Goal: Communication & Community: Answer question/provide support

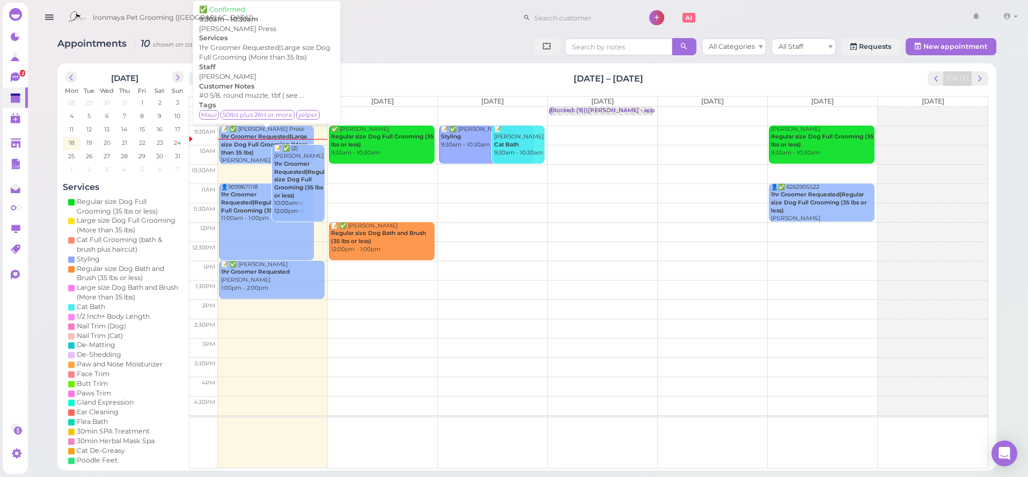
click at [241, 141] on b "1hr Groomer Requested|Large size Dog Full Grooming (More than 35 lbs)" at bounding box center [264, 144] width 87 height 23
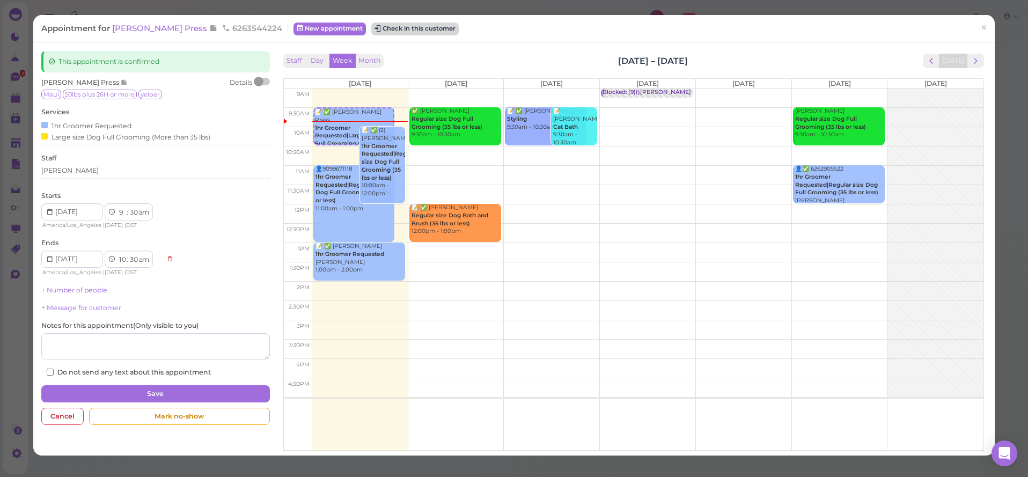
click at [405, 32] on button "Check in this customer" at bounding box center [414, 29] width 87 height 13
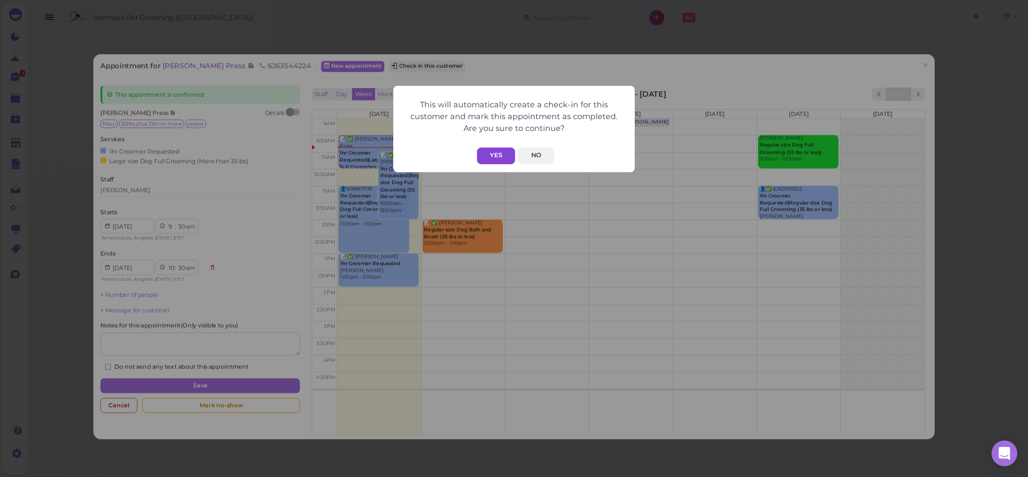
click at [501, 153] on button "Yes" at bounding box center [496, 156] width 38 height 17
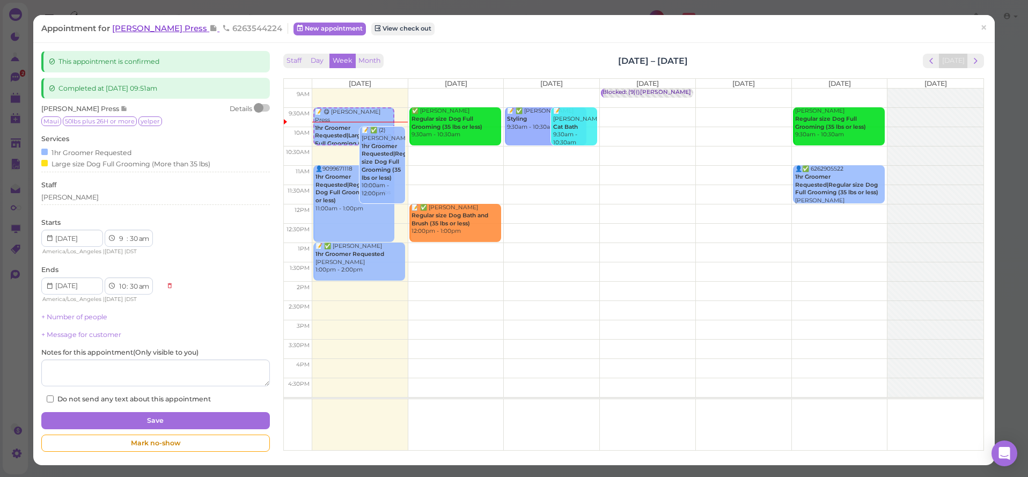
click at [140, 33] on span "[PERSON_NAME] Press" at bounding box center [160, 28] width 97 height 10
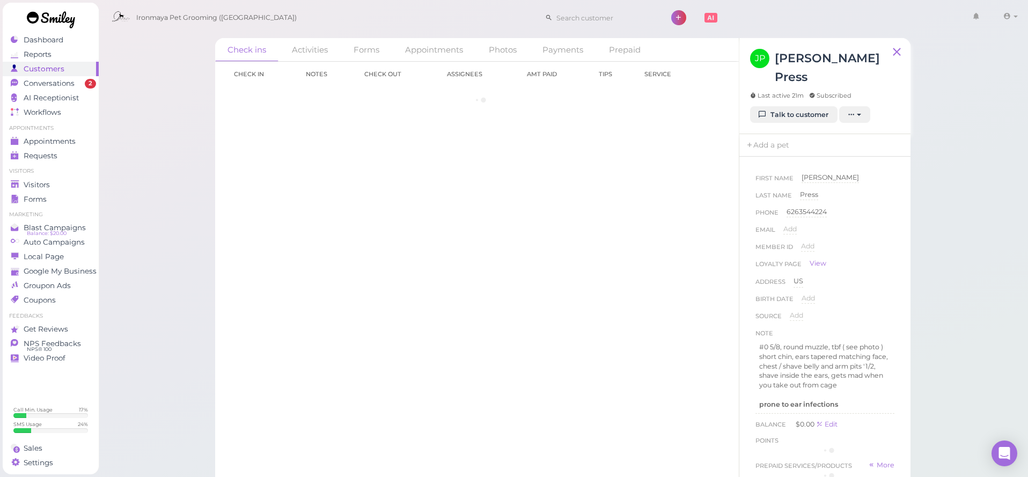
click at [141, 28] on span "Ironmaya Pet Grooming ([GEOGRAPHIC_DATA])" at bounding box center [216, 18] width 160 height 30
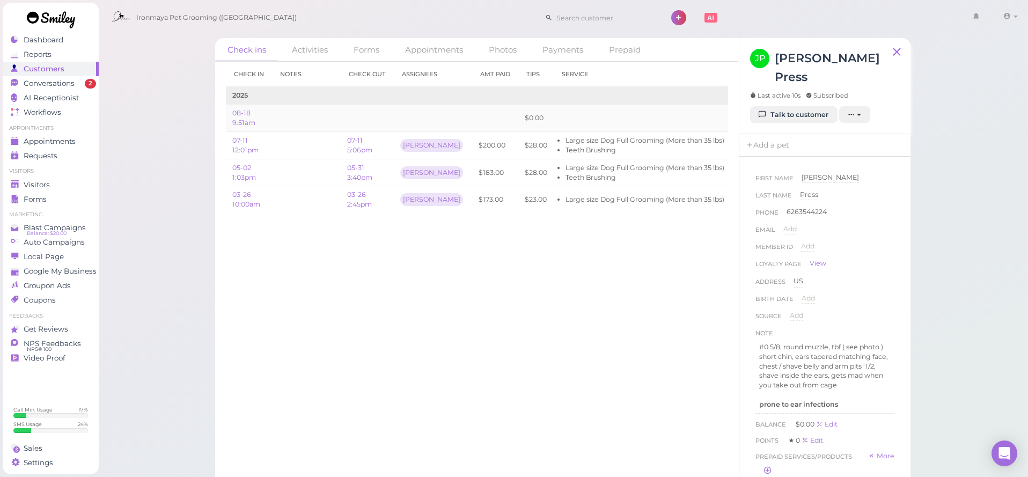
click at [737, 116] on link "Edit" at bounding box center [743, 118] width 13 height 8
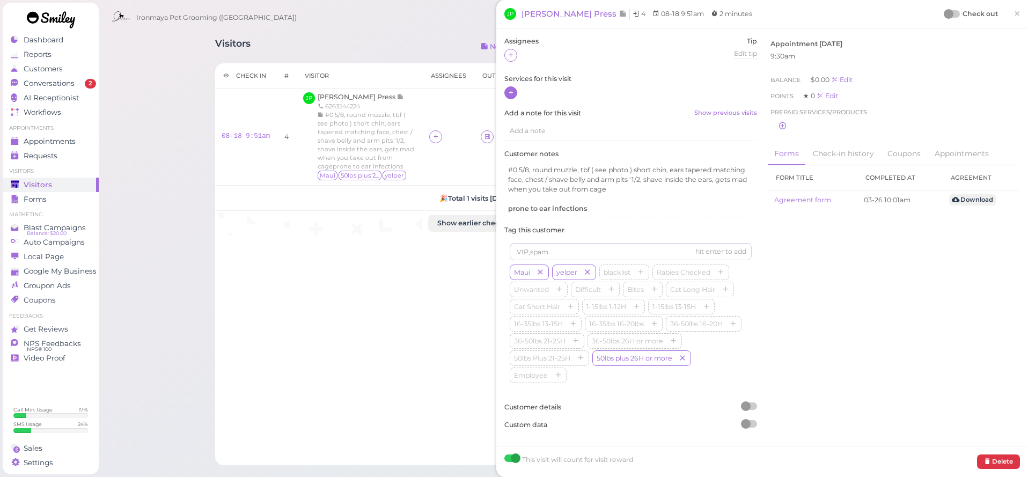
click at [512, 94] on icon at bounding box center [510, 93] width 7 height 8
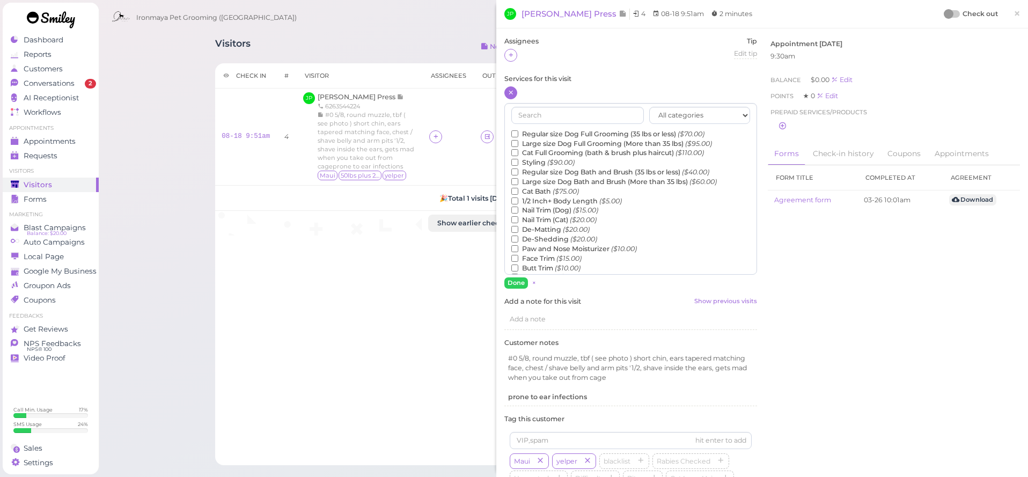
click at [516, 143] on input "Large size Dog Full Grooming (More than 35 lbs) ($95.00)" at bounding box center [514, 143] width 7 height 7
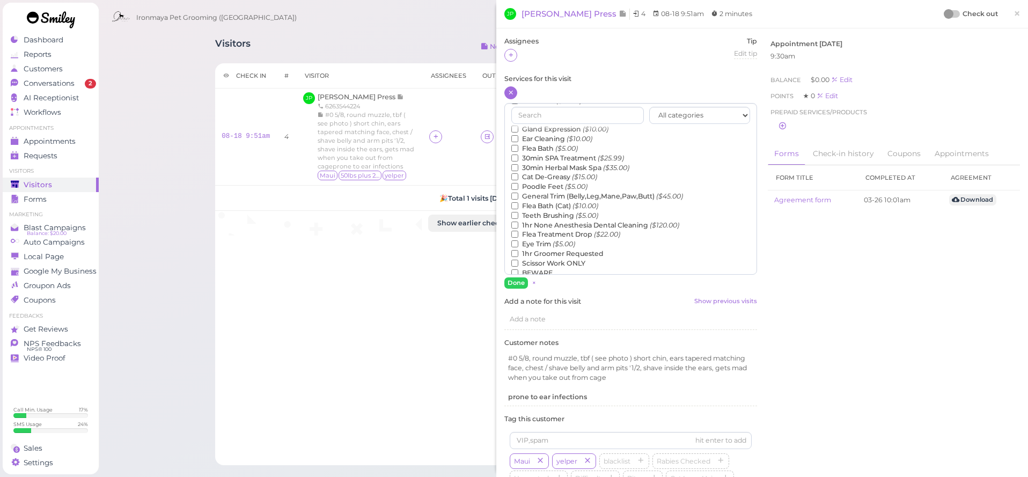
scroll to position [180, 0]
click at [544, 188] on label "Teeth Brushing ($5.00)" at bounding box center [554, 193] width 87 height 10
click at [518, 189] on input "Teeth Brushing ($5.00)" at bounding box center [514, 192] width 7 height 7
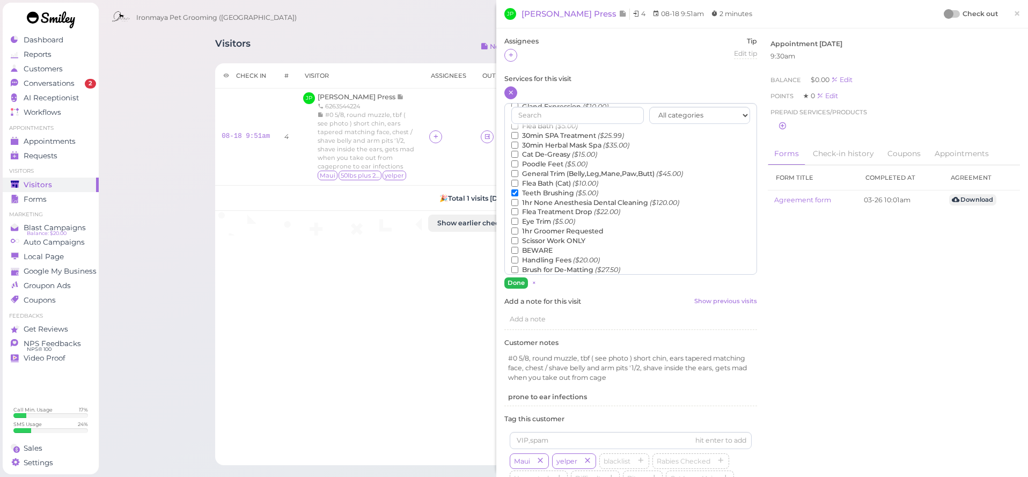
click at [518, 281] on button "Done" at bounding box center [516, 282] width 24 height 11
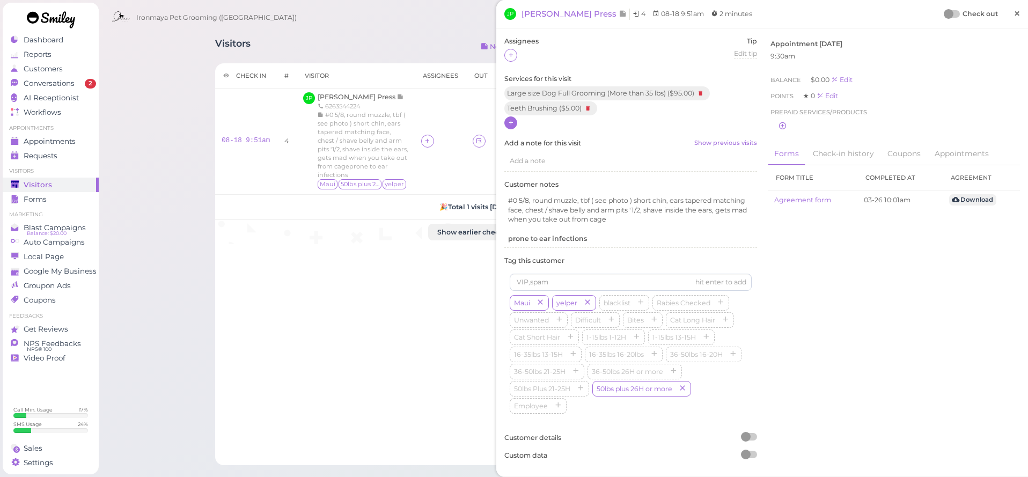
click at [1012, 13] on link "×" at bounding box center [1017, 14] width 20 height 25
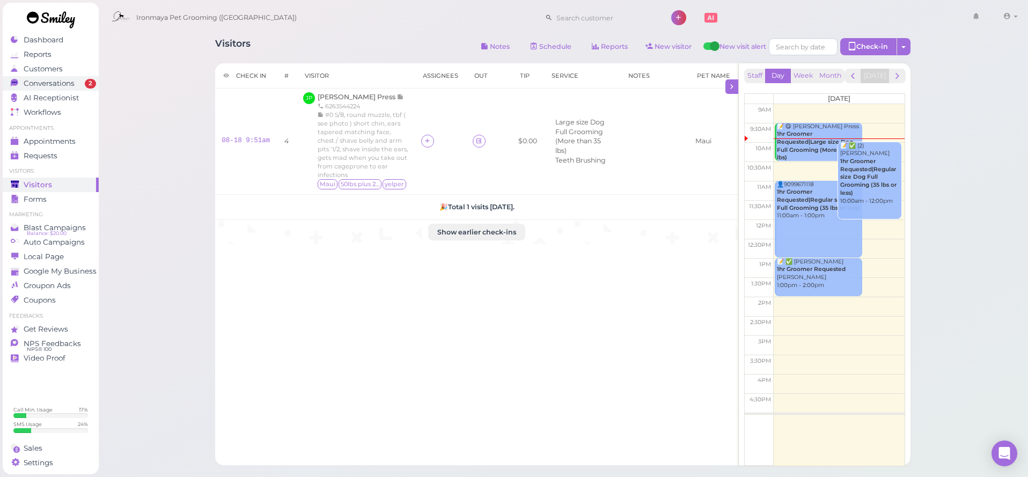
click at [42, 77] on link "Conversations 2" at bounding box center [51, 83] width 96 height 14
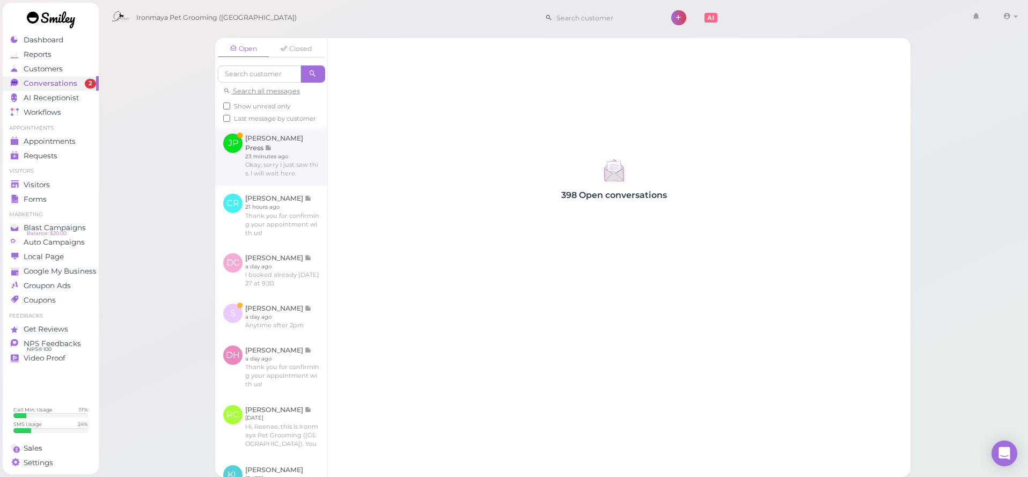
click at [295, 164] on link at bounding box center [271, 156] width 112 height 60
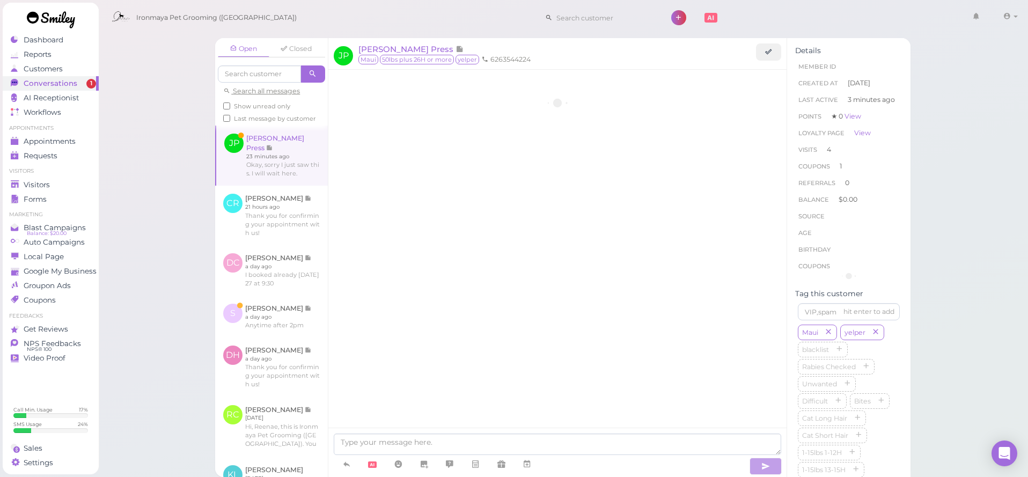
scroll to position [1450, 0]
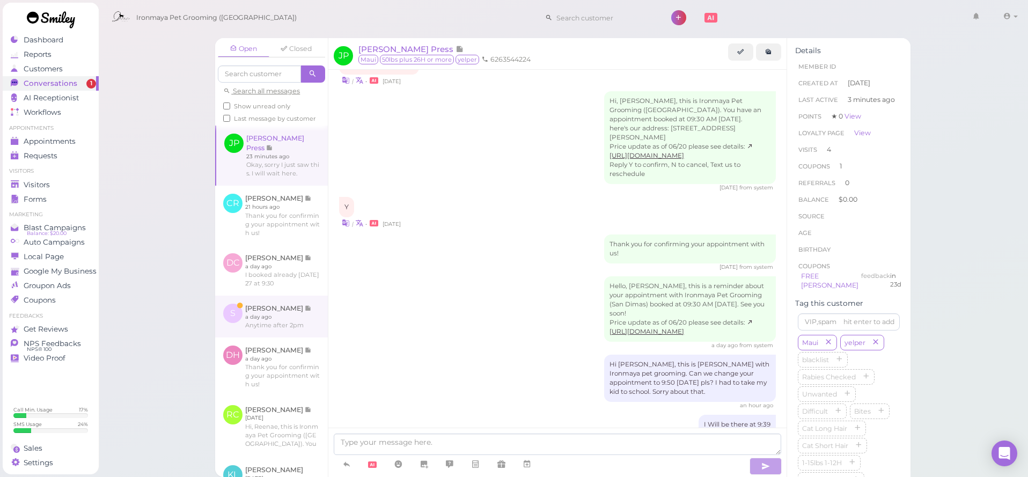
click at [268, 319] on link at bounding box center [271, 317] width 113 height 42
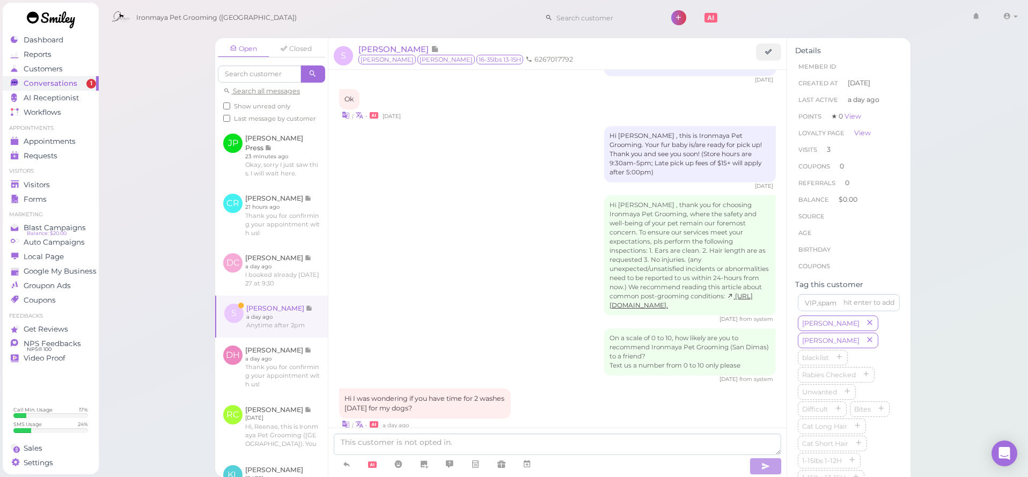
scroll to position [1453, 0]
click at [444, 444] on textarea at bounding box center [557, 443] width 447 height 21
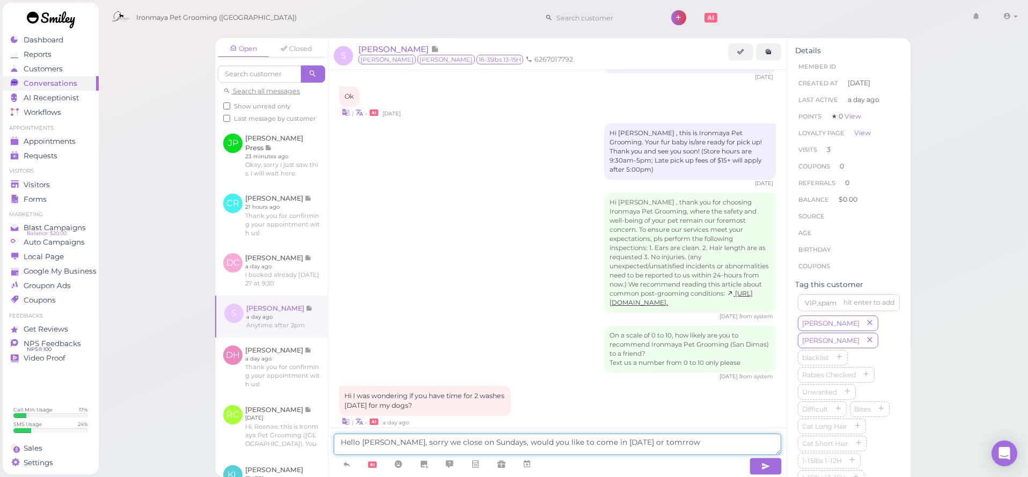
type textarea "Hello [PERSON_NAME], sorry we close on Sundays, would you like to come in [DATE…"
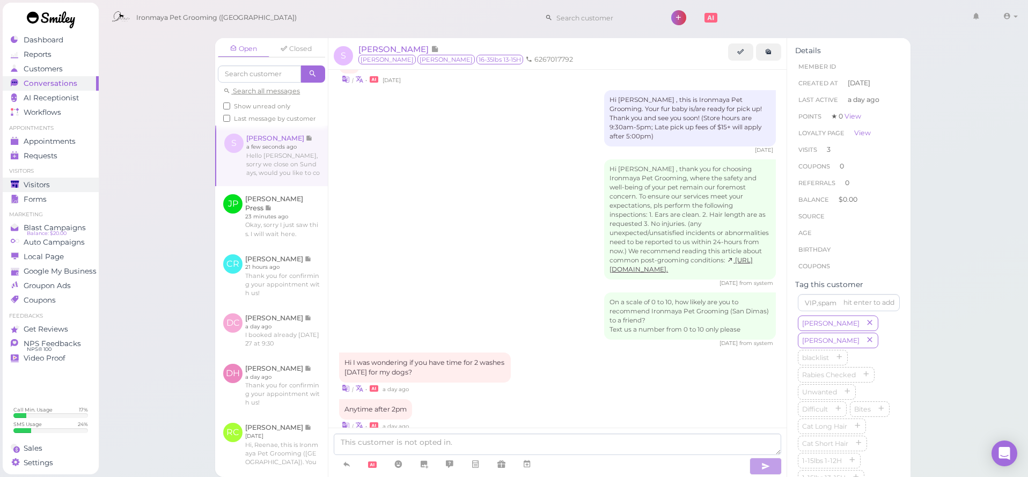
click at [45, 187] on span "Visitors" at bounding box center [37, 184] width 26 height 9
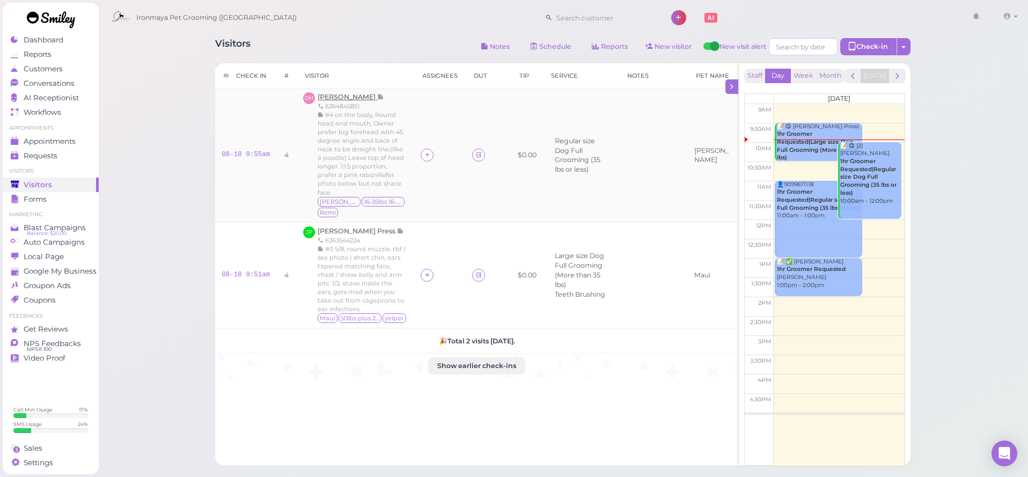
click at [343, 99] on span "[PERSON_NAME]" at bounding box center [348, 97] width 60 height 8
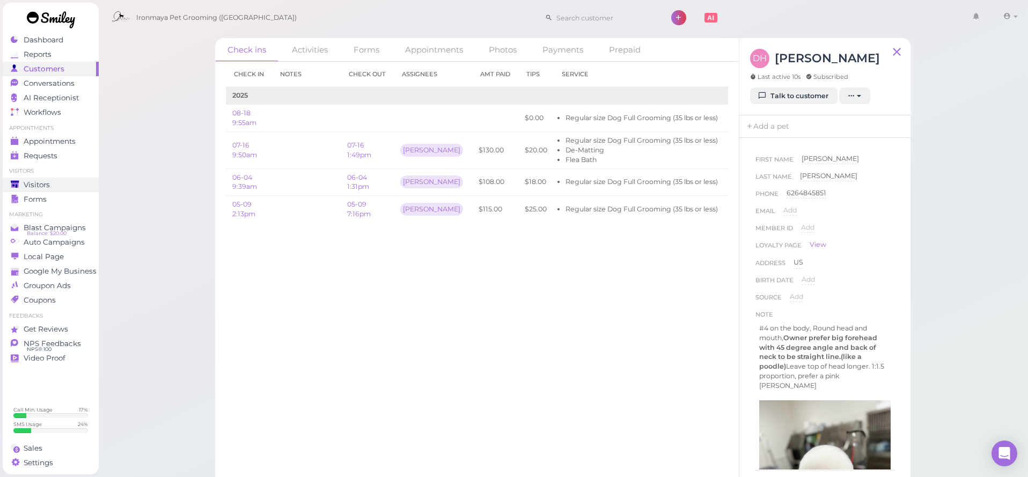
click at [53, 178] on link "Visitors" at bounding box center [51, 185] width 96 height 14
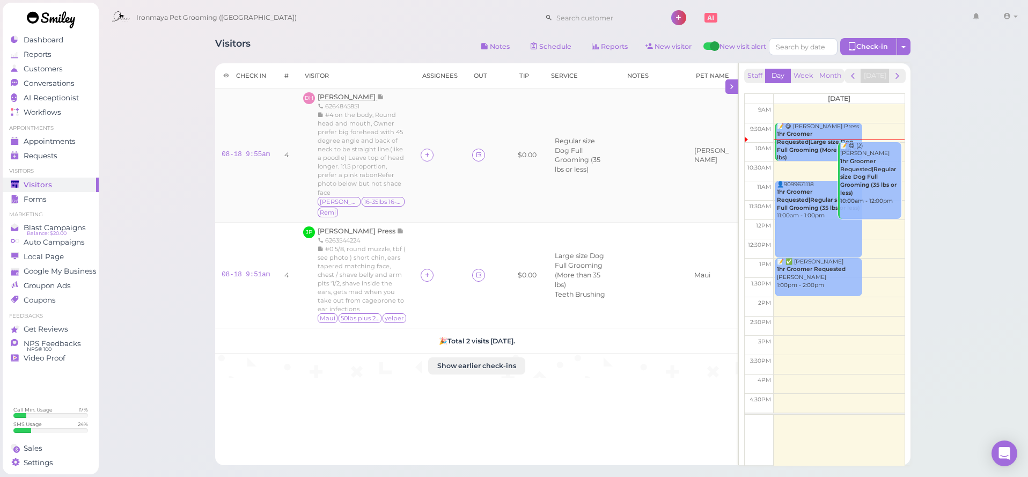
click at [358, 97] on span "[PERSON_NAME]" at bounding box center [348, 97] width 60 height 8
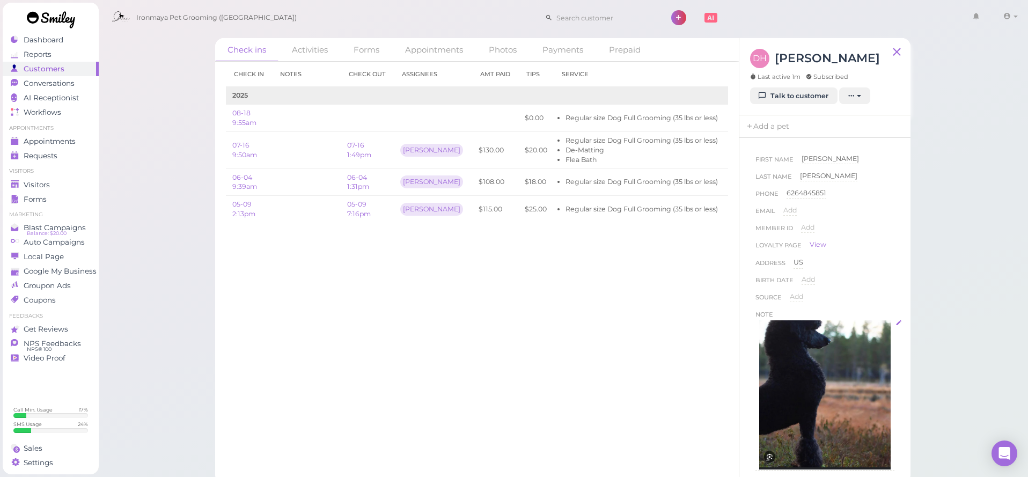
scroll to position [105, 0]
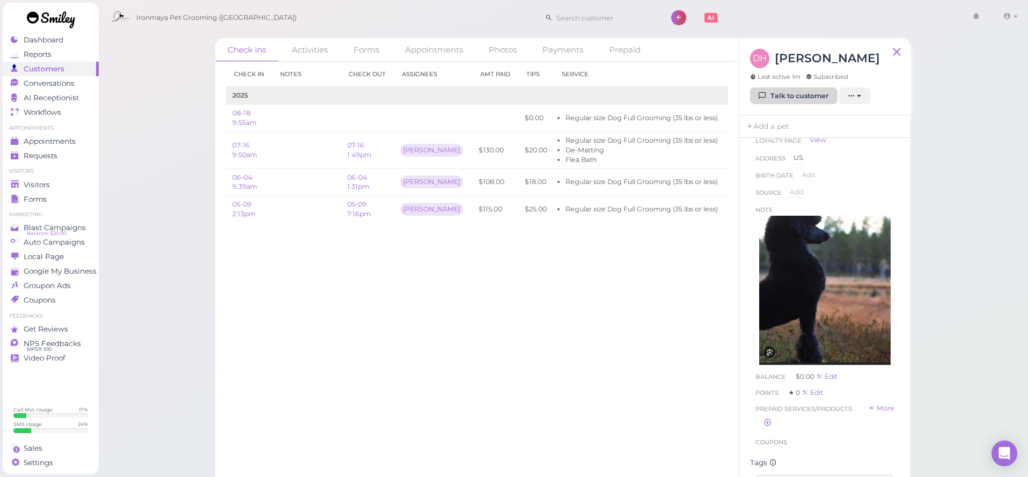
click at [804, 101] on link "Talk to customer" at bounding box center [793, 95] width 87 height 17
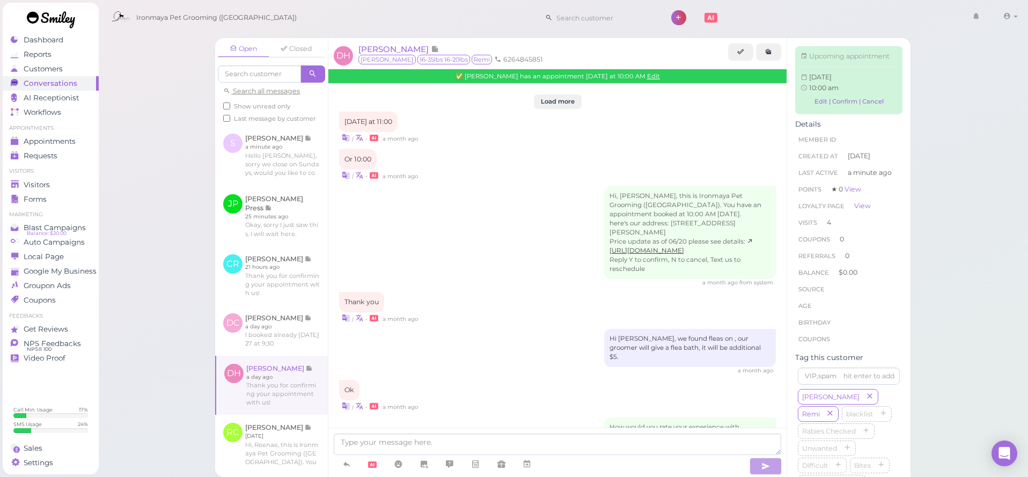
scroll to position [1191, 0]
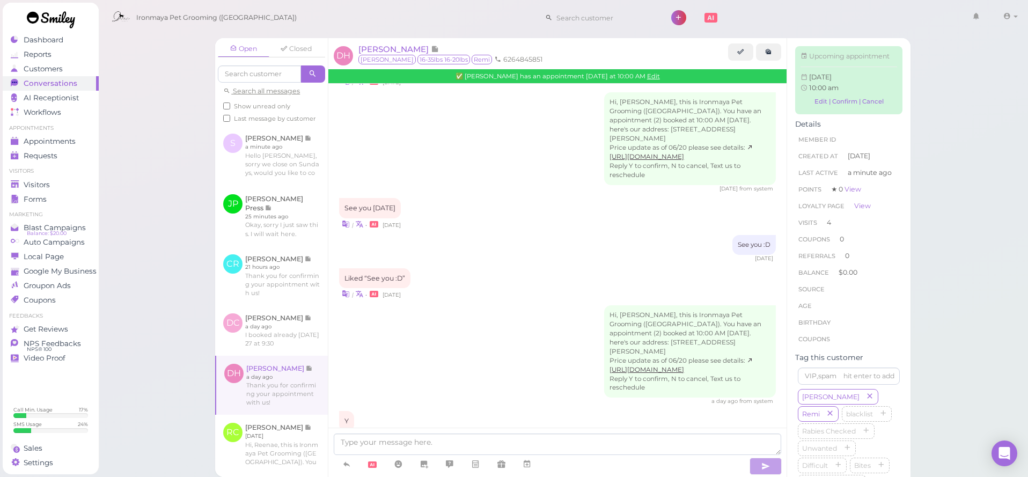
click at [67, 37] on link at bounding box center [51, 21] width 97 height 37
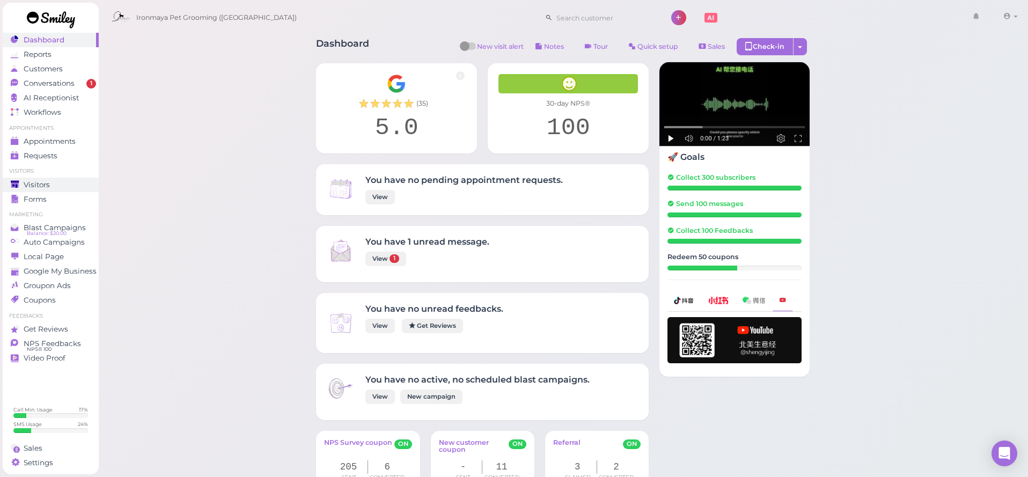
click at [52, 182] on div "Visitors" at bounding box center [49, 184] width 77 height 9
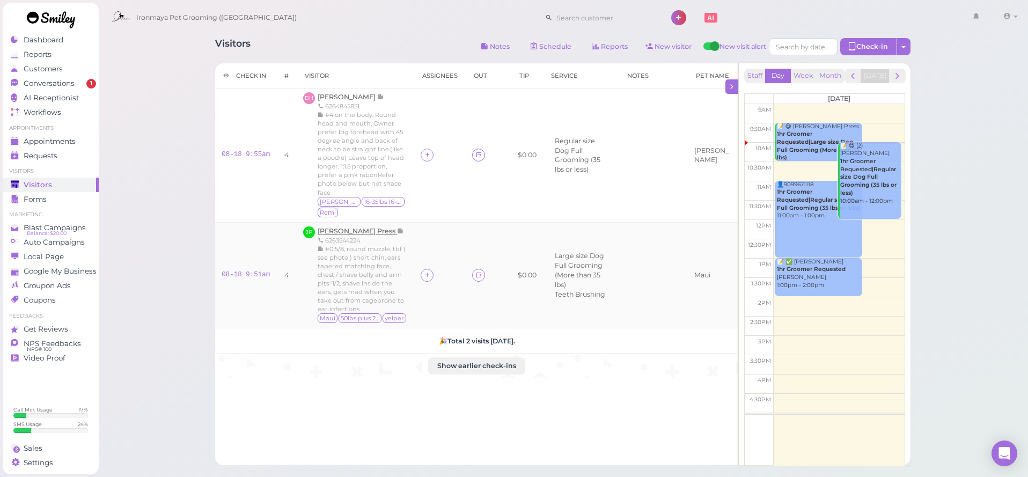
click at [351, 235] on span "[PERSON_NAME] Press" at bounding box center [357, 231] width 79 height 8
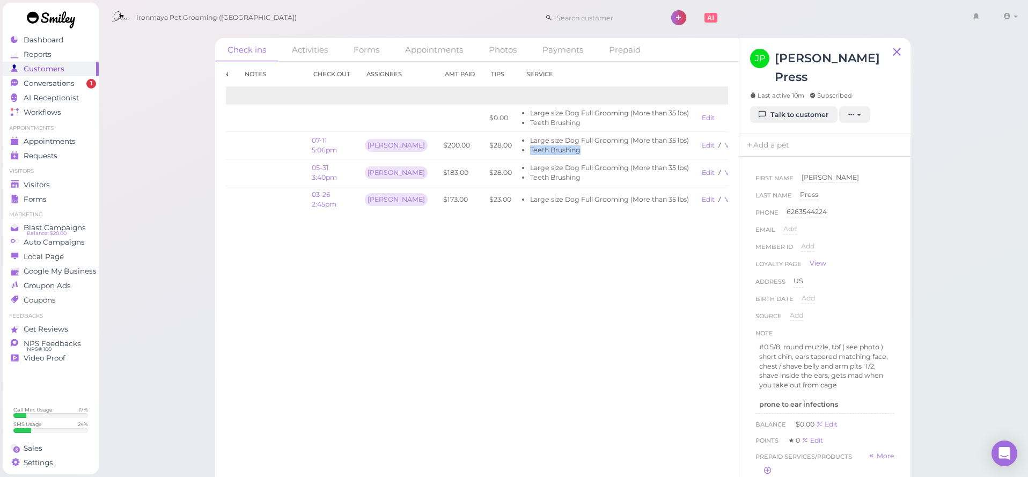
scroll to position [0, 59]
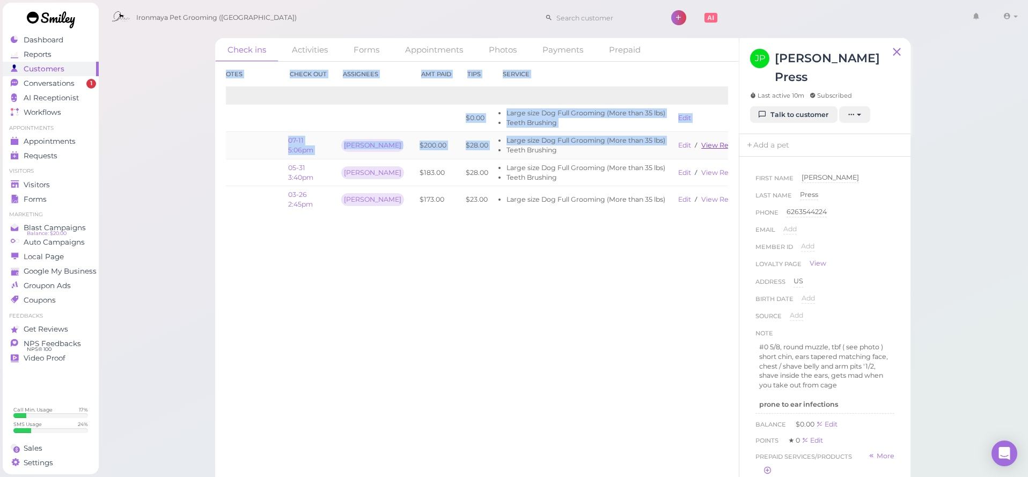
drag, startPoint x: 584, startPoint y: 144, endPoint x: 713, endPoint y: 148, distance: 129.3
click at [738, 158] on div "Check in Notes Check out Assignees Amt Paid Tips Service 2025 08-18 9:51am $0.0…" at bounding box center [477, 269] width 524 height 415
click at [701, 142] on link "View receipt" at bounding box center [723, 145] width 44 height 8
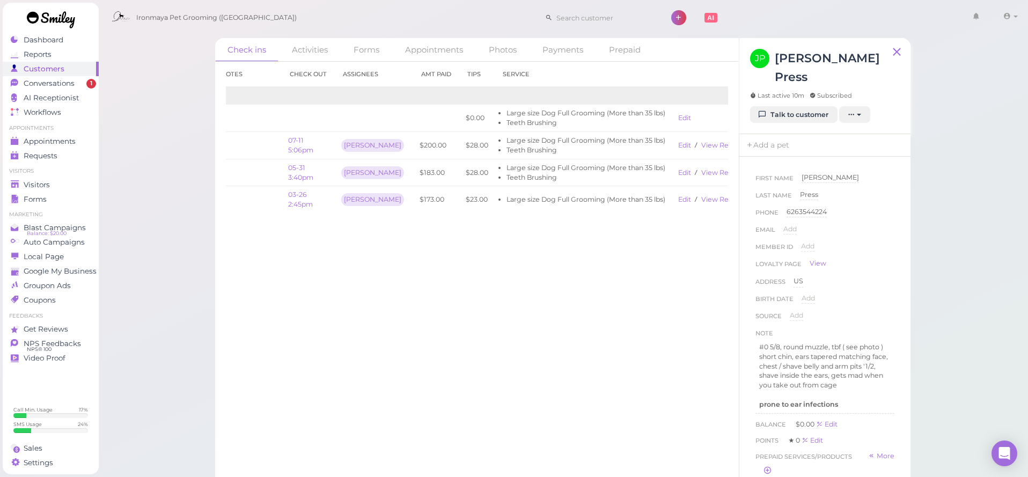
drag, startPoint x: 361, startPoint y: 266, endPoint x: 530, endPoint y: 78, distance: 252.2
click at [362, 264] on div "Check in Notes Check out Assignees Amt Paid Tips Service 2025 08-18 9:51am $0.0…" at bounding box center [477, 269] width 524 height 415
click at [54, 79] on span "Conversations" at bounding box center [49, 83] width 51 height 9
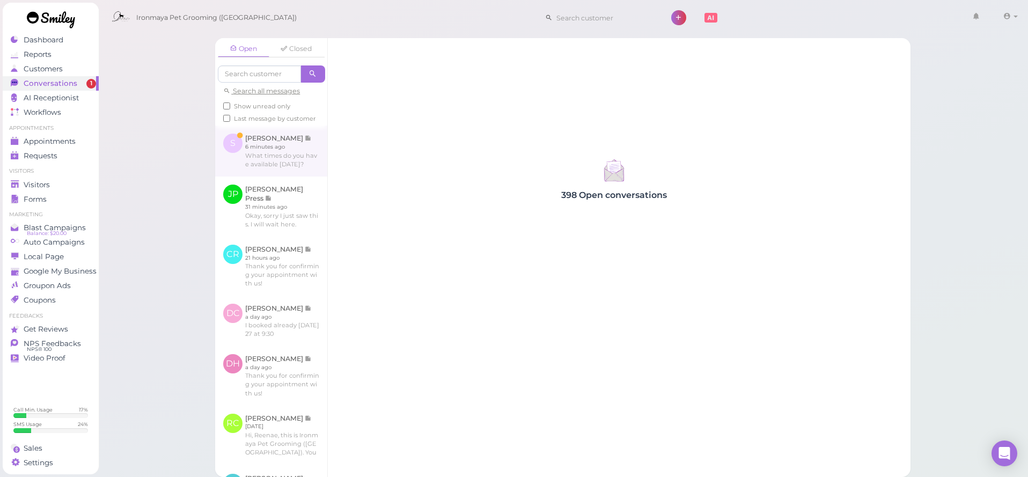
click at [269, 167] on link at bounding box center [271, 151] width 112 height 50
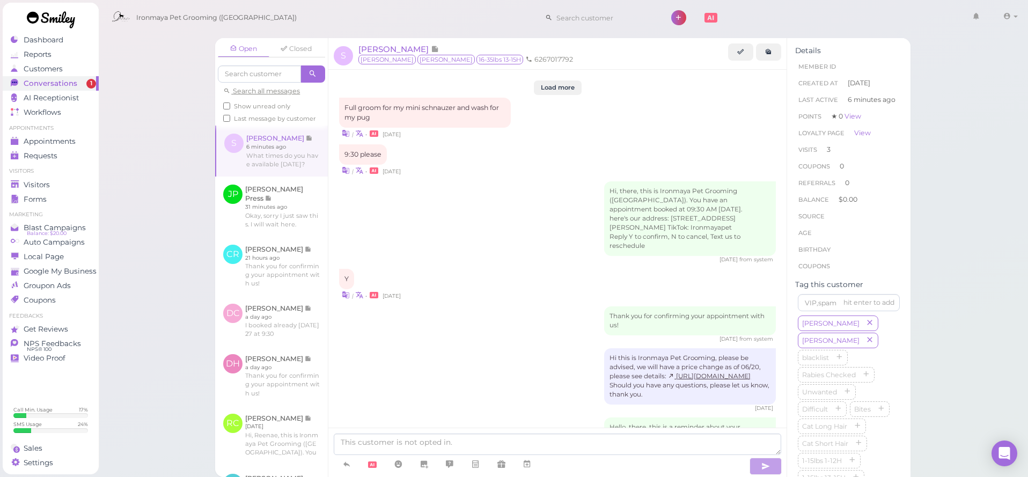
scroll to position [1364, 0]
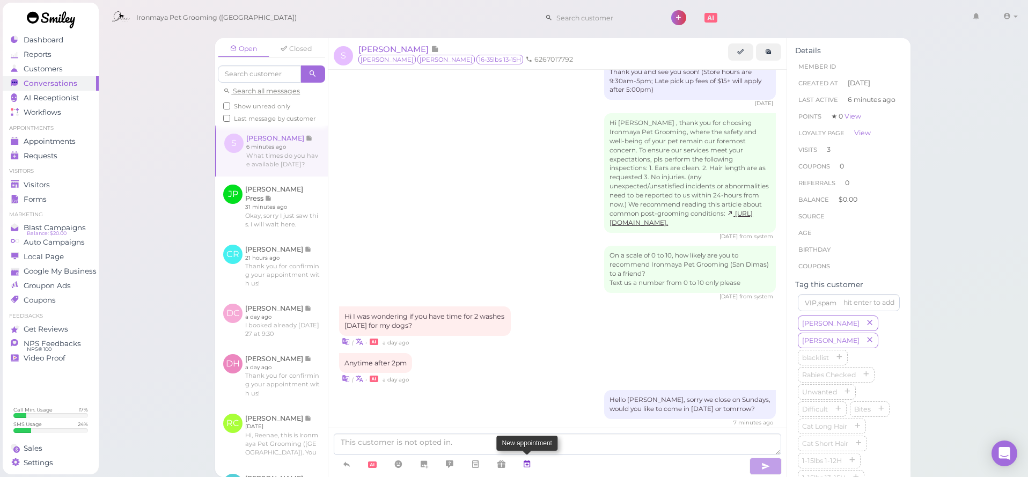
click at [529, 465] on icon at bounding box center [527, 464] width 9 height 11
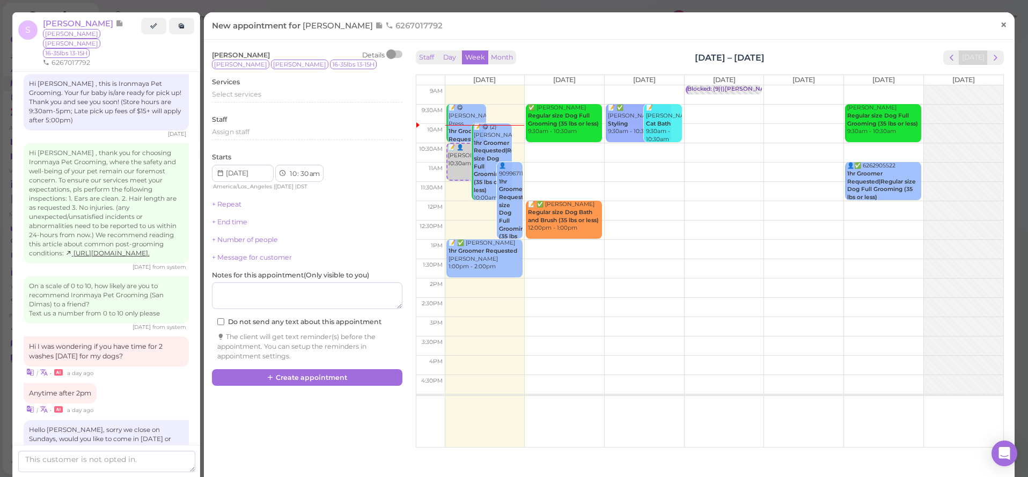
click at [1005, 27] on span "×" at bounding box center [1003, 24] width 7 height 15
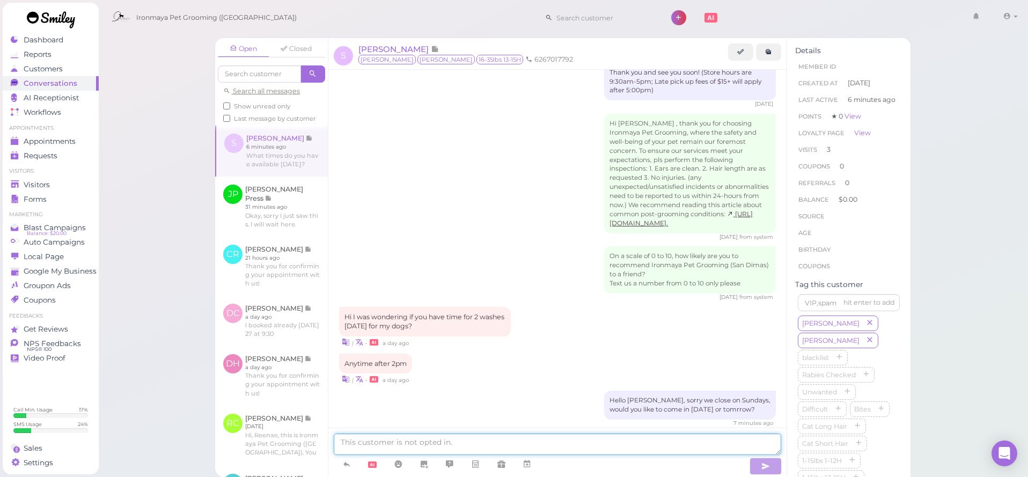
click at [378, 447] on textarea at bounding box center [557, 443] width 447 height 21
type textarea "We have 12:30 or 11 available for tomrrow"
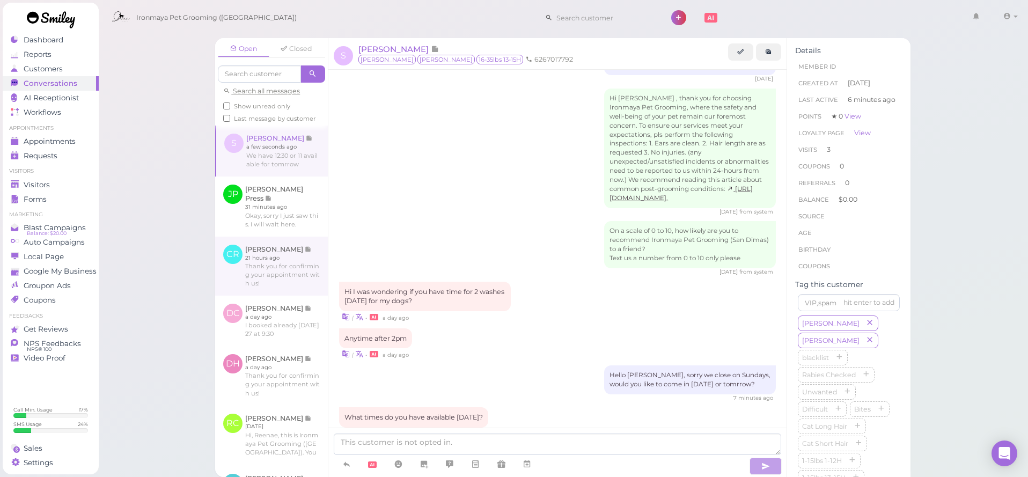
click at [314, 260] on link at bounding box center [271, 266] width 113 height 59
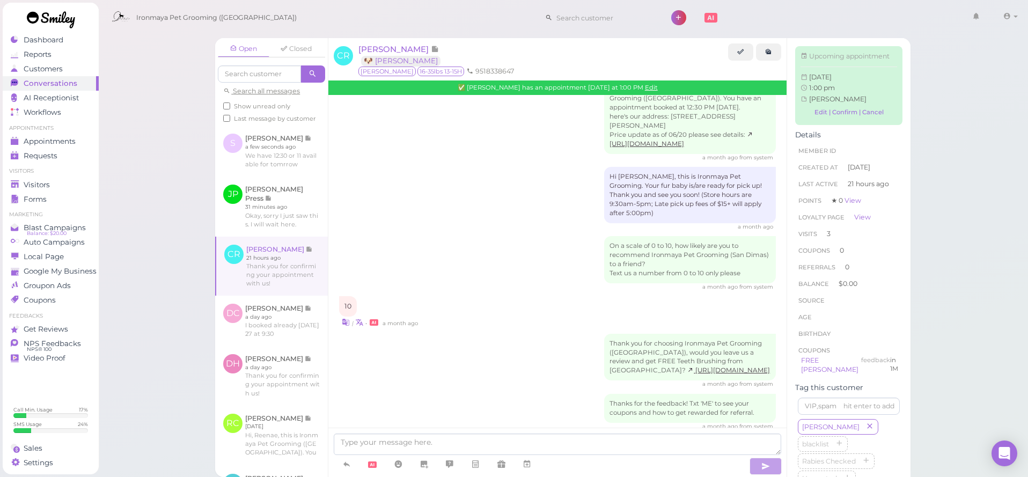
scroll to position [1716, 0]
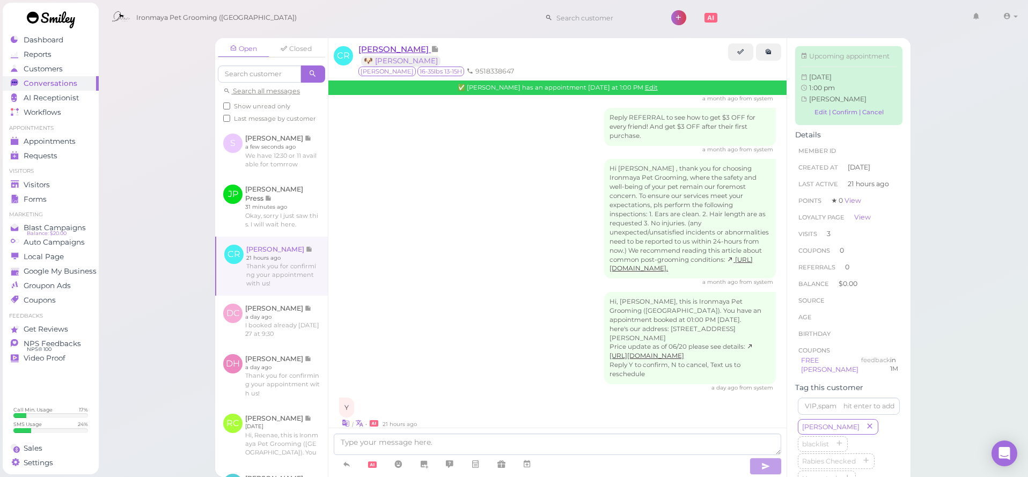
click at [382, 51] on span "[PERSON_NAME]" at bounding box center [394, 49] width 72 height 10
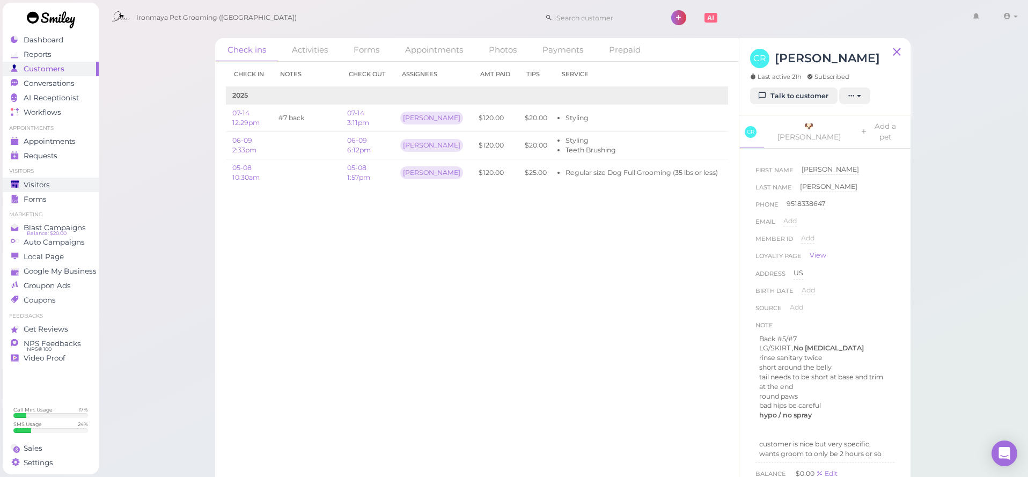
click at [65, 182] on div "Visitors" at bounding box center [49, 184] width 77 height 9
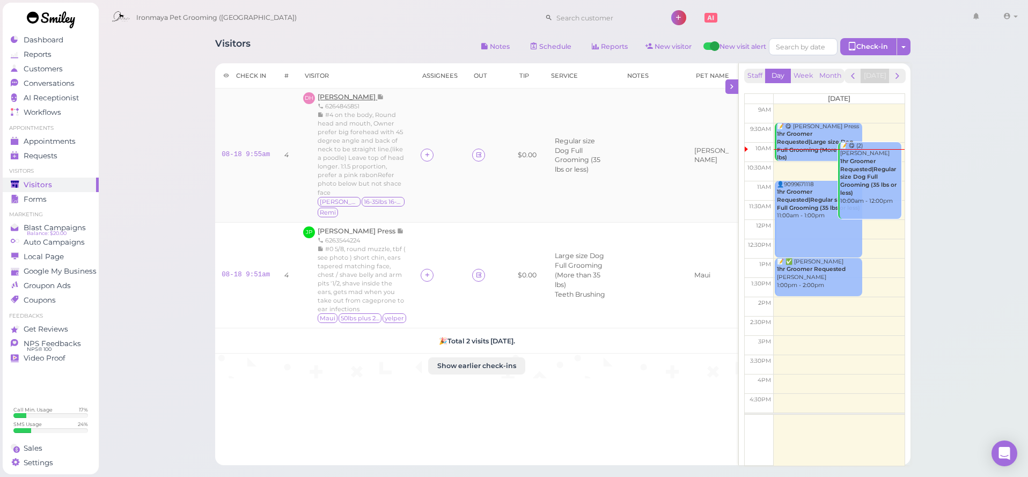
click at [340, 93] on div "[PERSON_NAME] 6264845851 #4 on the body, Round head and mouth, Owner prefer big…" at bounding box center [363, 155] width 90 height 126
click at [337, 97] on span "[PERSON_NAME]" at bounding box center [348, 97] width 60 height 8
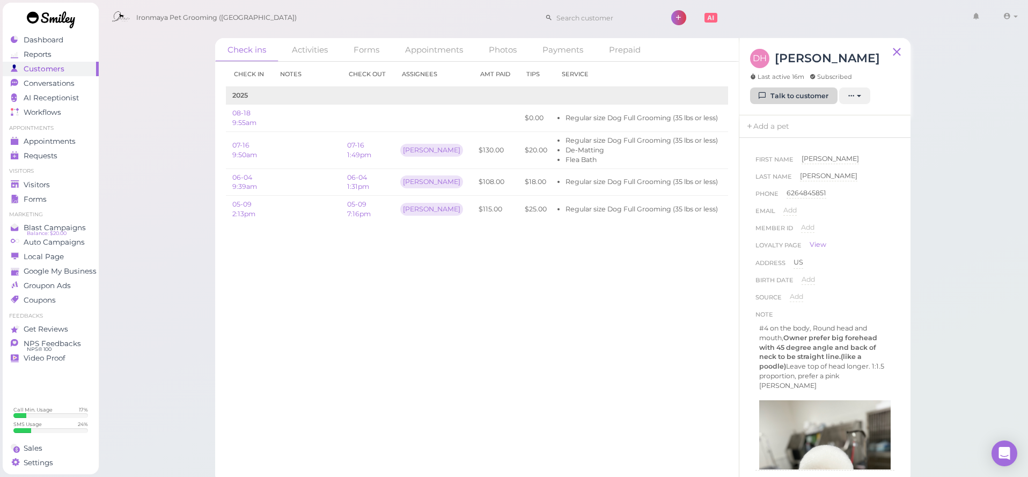
click at [799, 92] on link "Talk to customer" at bounding box center [793, 95] width 87 height 17
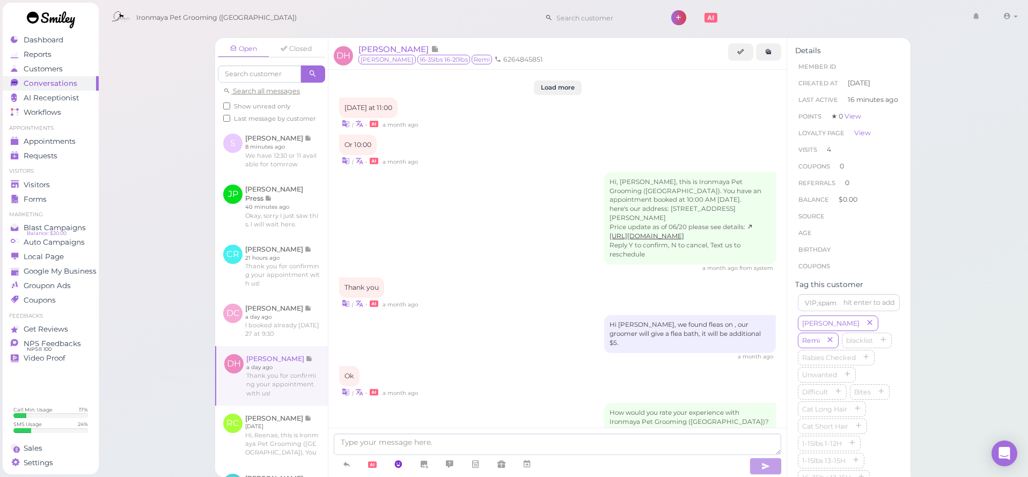
scroll to position [1191, 0]
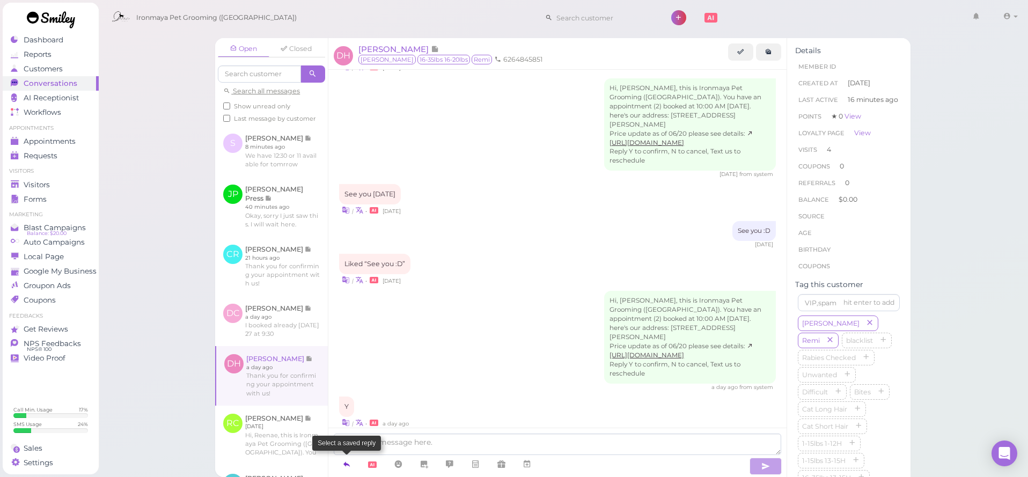
click at [347, 466] on icon at bounding box center [346, 464] width 9 height 11
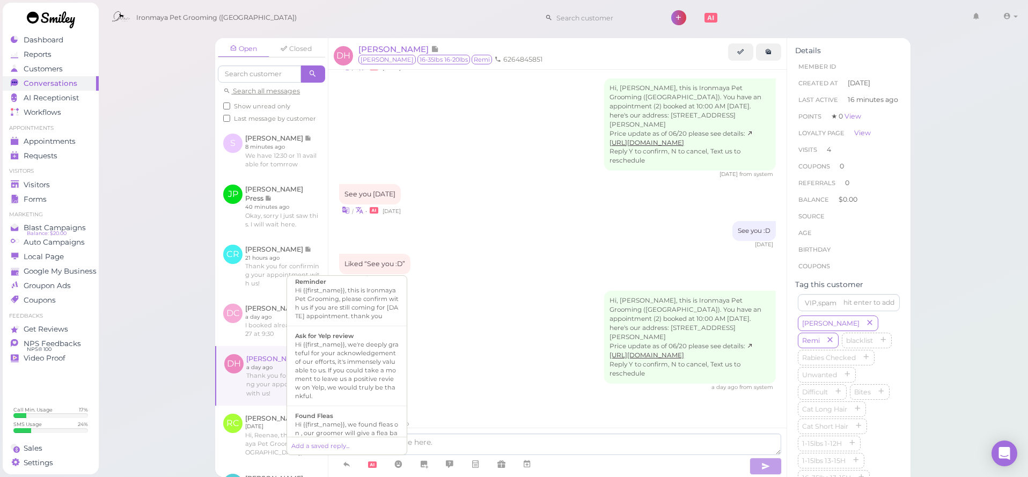
scroll to position [190, 0]
click at [362, 338] on div "Hi {{first_name}}, we found fleas on , our groomer will give a flea bath, it wi…" at bounding box center [347, 338] width 104 height 26
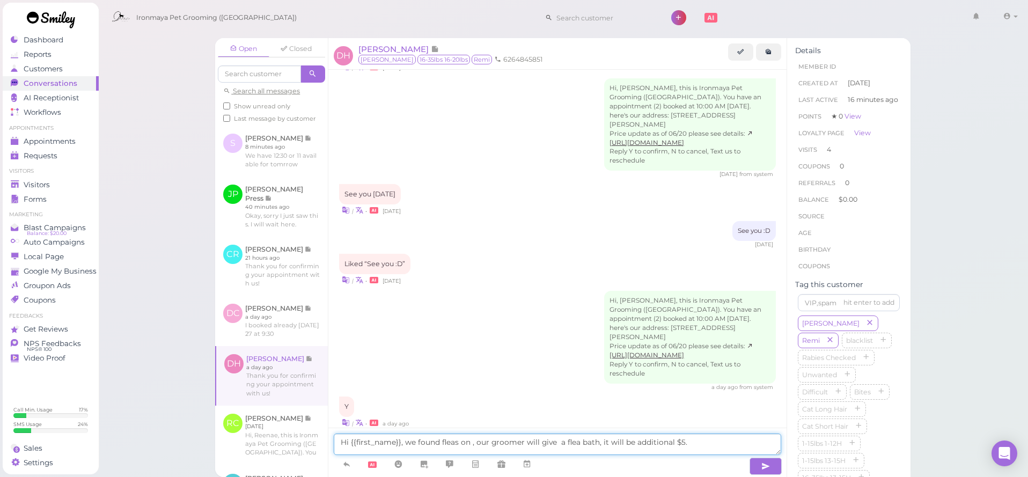
click at [555, 442] on textarea "Hi {{first_name}}, we found fleas on , our groomer will give a flea bath, it wi…" at bounding box center [557, 443] width 447 height 21
drag, startPoint x: 470, startPoint y: 441, endPoint x: 472, endPoint y: 450, distance: 9.3
click at [469, 441] on textarea "Hi {{first_name}}, we found fleas on , our groomer will give [PERSON_NAME] a fl…" at bounding box center [557, 443] width 447 height 21
type textarea "Hi {{first_name}}, we found fleas onMolly, our groomer will give [PERSON_NAME] …"
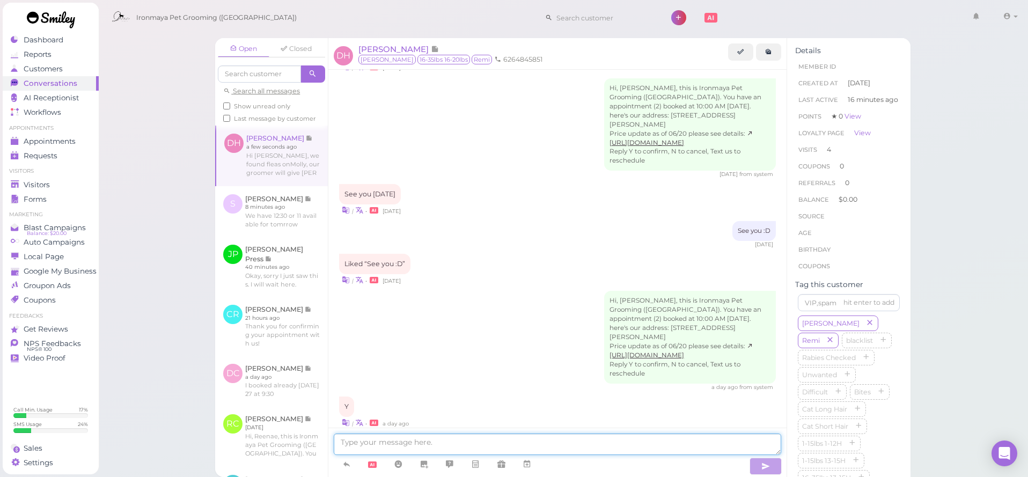
scroll to position [1224, 0]
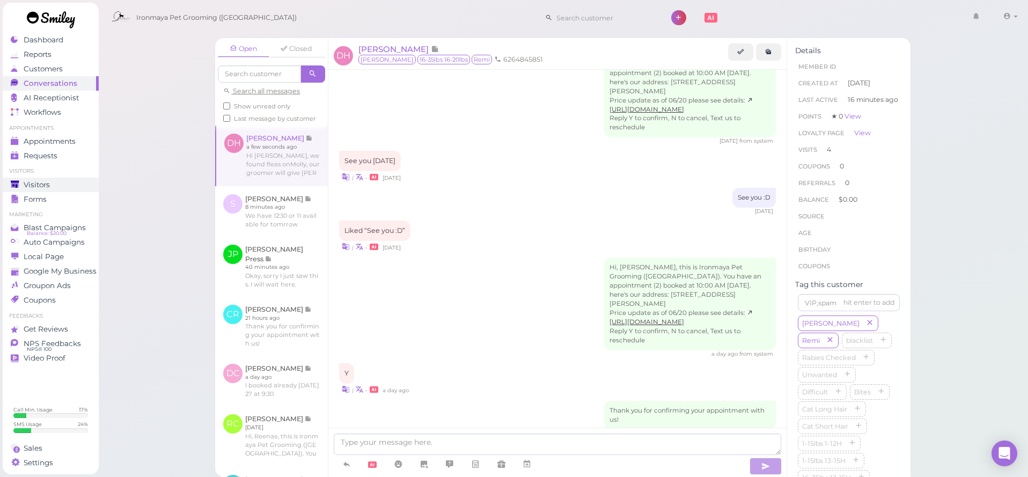
click at [47, 186] on span "Visitors" at bounding box center [37, 184] width 26 height 9
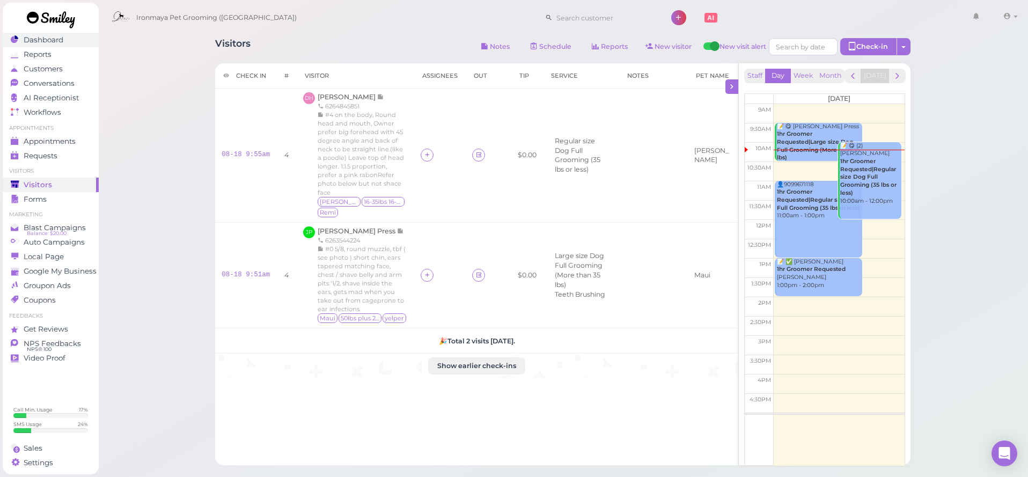
click at [53, 45] on link "Dashboard" at bounding box center [51, 40] width 96 height 14
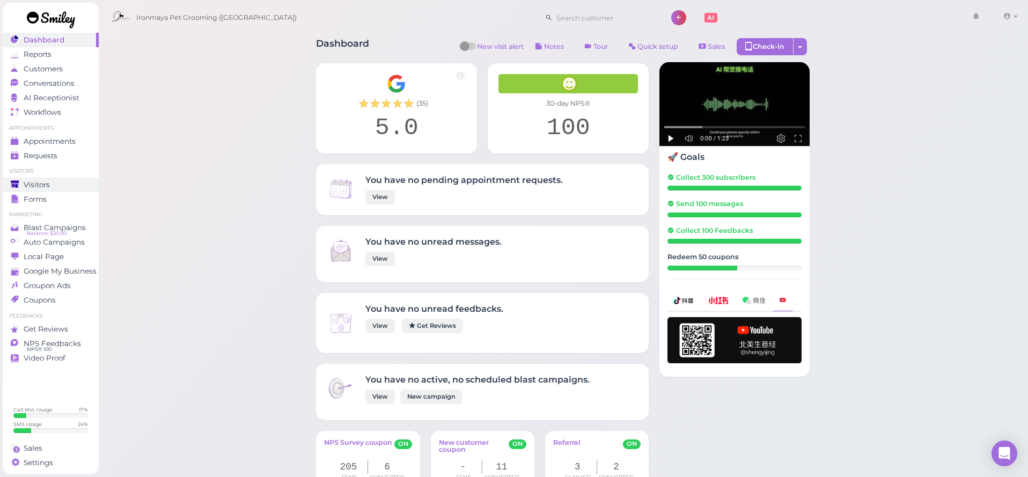
click at [42, 187] on span "Visitors" at bounding box center [37, 184] width 26 height 9
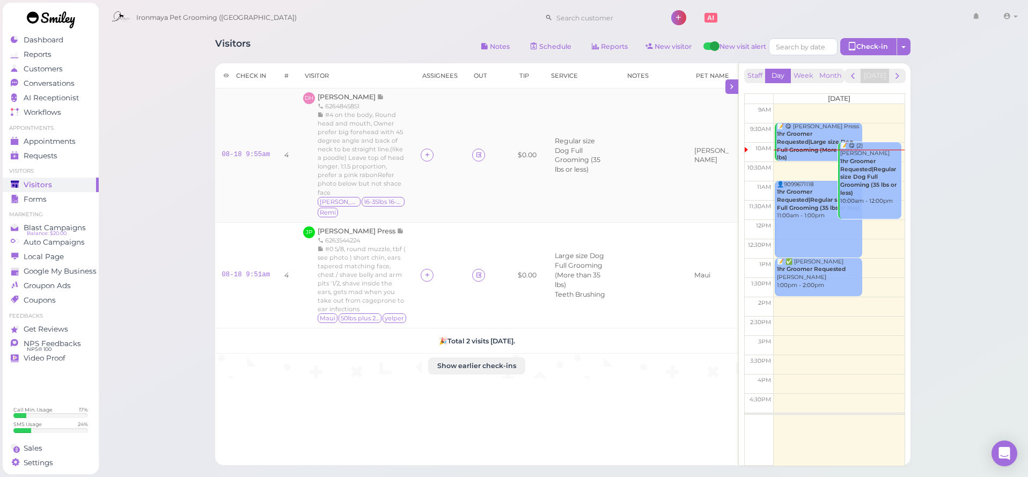
drag, startPoint x: 413, startPoint y: 160, endPoint x: 419, endPoint y: 161, distance: 6.5
click at [424, 159] on icon at bounding box center [427, 155] width 7 height 8
click at [421, 222] on span "[PERSON_NAME]" at bounding box center [445, 226] width 68 height 8
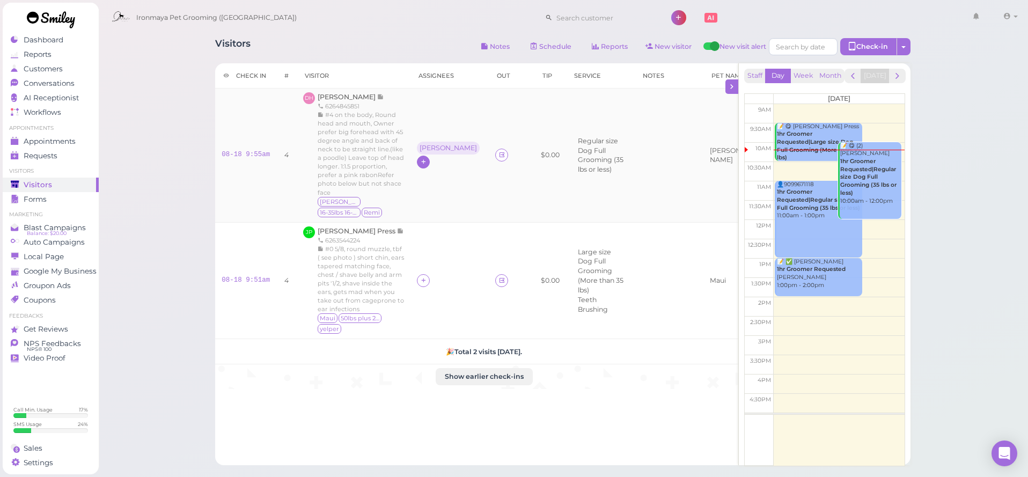
click at [427, 159] on icon at bounding box center [423, 162] width 7 height 8
click at [438, 249] on span "[PERSON_NAME]" at bounding box center [458, 247] width 57 height 8
click at [420, 284] on icon at bounding box center [423, 280] width 7 height 8
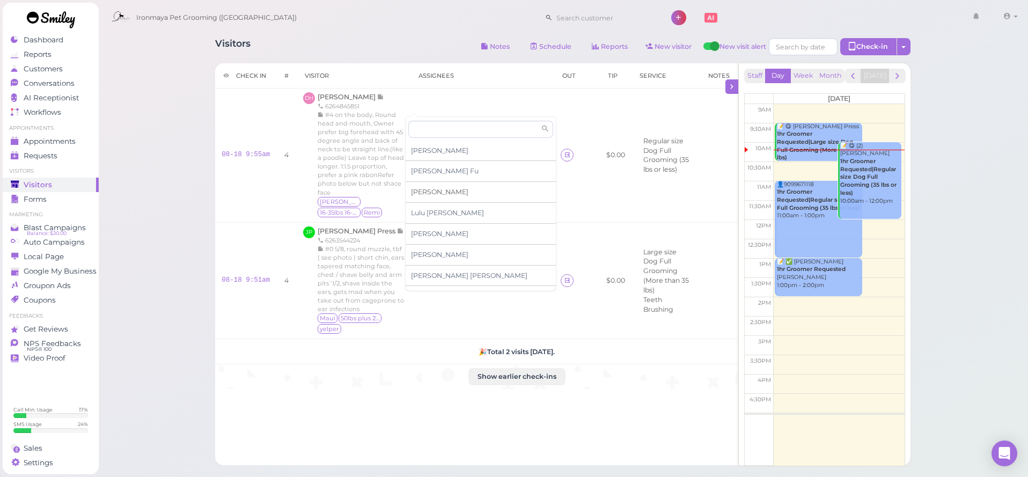
click at [417, 192] on span "[PERSON_NAME]" at bounding box center [439, 192] width 57 height 8
click at [415, 304] on td at bounding box center [482, 280] width 144 height 117
click at [420, 284] on icon at bounding box center [423, 280] width 7 height 8
click at [423, 192] on div "[PERSON_NAME]" at bounding box center [478, 188] width 150 height 21
click at [417, 155] on div "[PERSON_NAME]" at bounding box center [448, 148] width 63 height 13
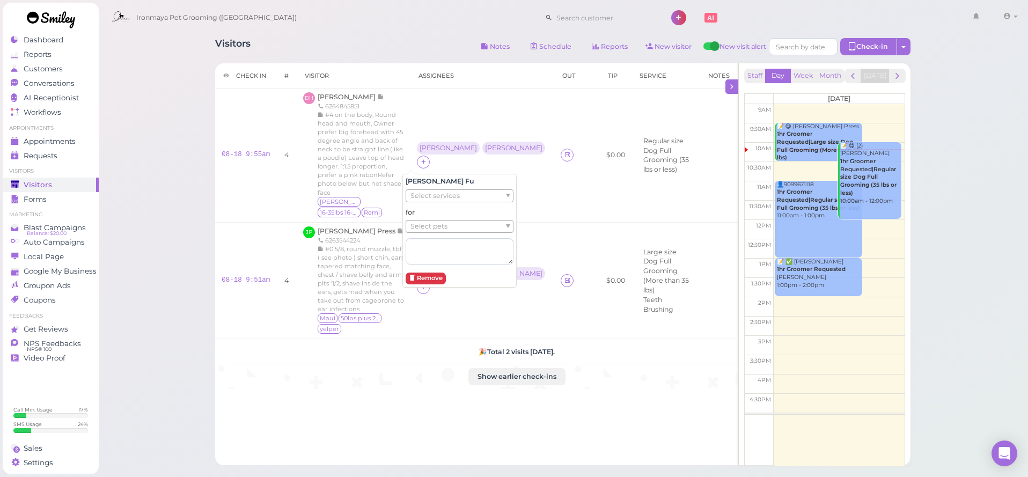
click at [422, 220] on div "Select pets" at bounding box center [460, 226] width 108 height 13
click at [341, 97] on span "[PERSON_NAME]" at bounding box center [348, 97] width 60 height 8
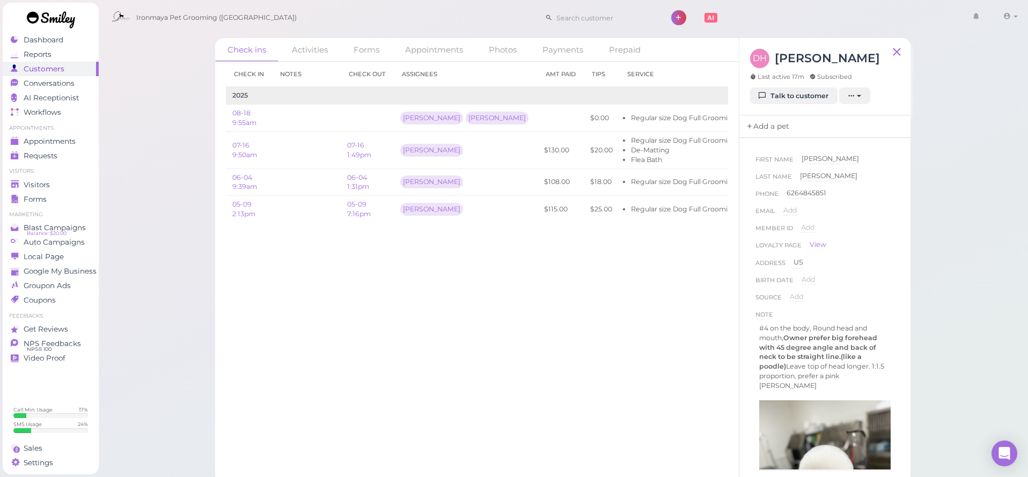
click at [773, 124] on link "Add a pet" at bounding box center [767, 126] width 56 height 23
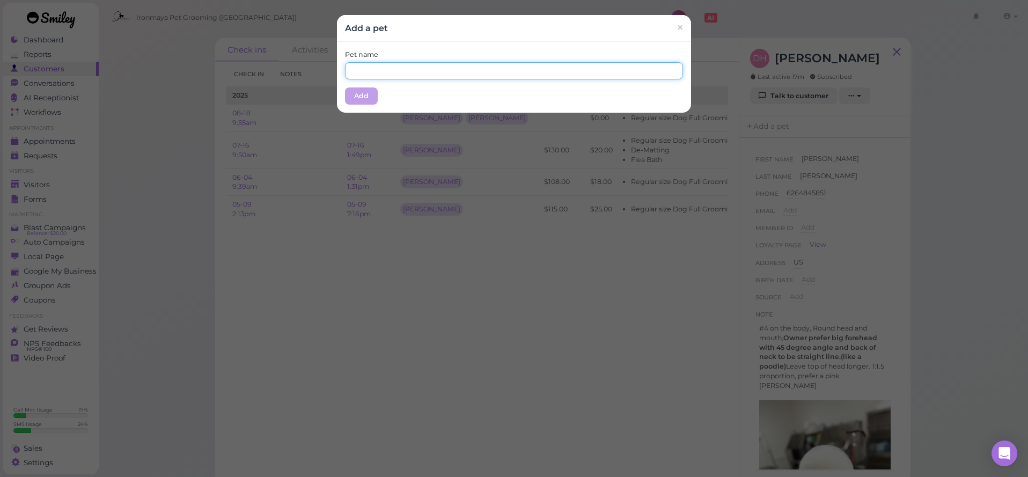
click at [504, 67] on input "text" at bounding box center [514, 70] width 338 height 17
type input "[PERSON_NAME]"
click at [361, 101] on button "Add" at bounding box center [361, 95] width 33 height 17
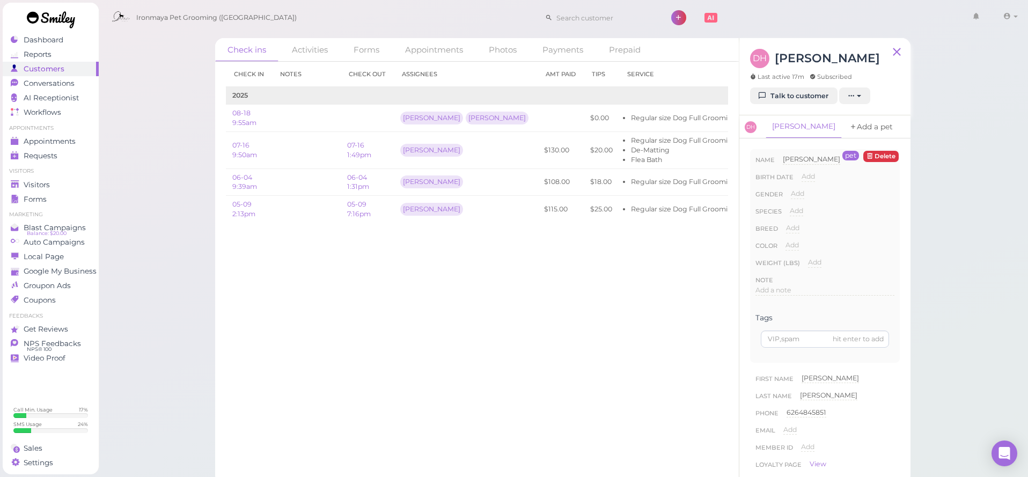
click at [843, 129] on link "Add a pet" at bounding box center [871, 126] width 56 height 23
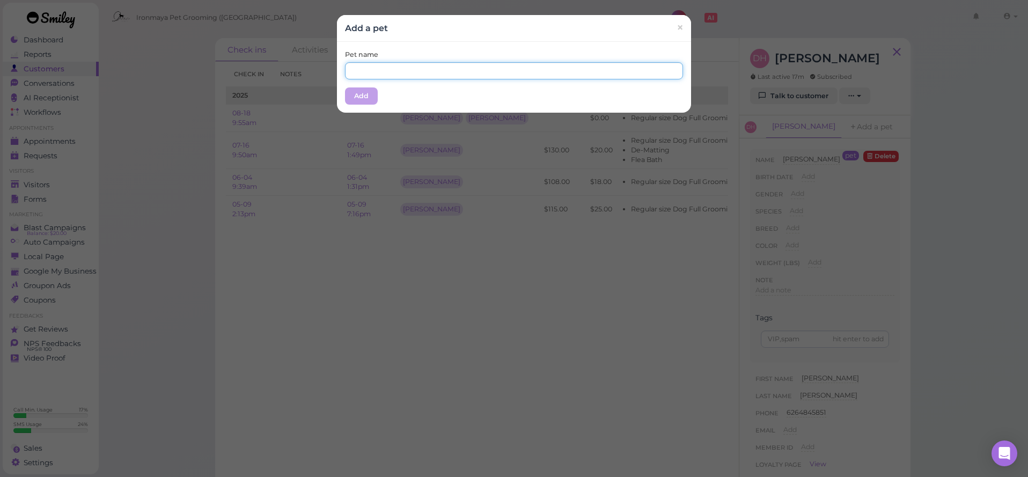
click at [392, 73] on input "text" at bounding box center [514, 70] width 338 height 17
type input "Remy"
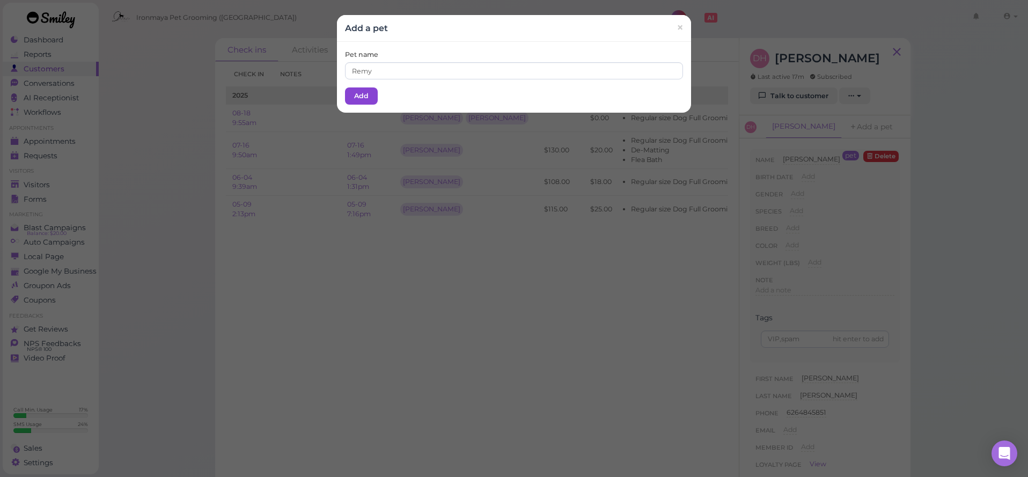
click at [357, 101] on button "Add" at bounding box center [361, 95] width 33 height 17
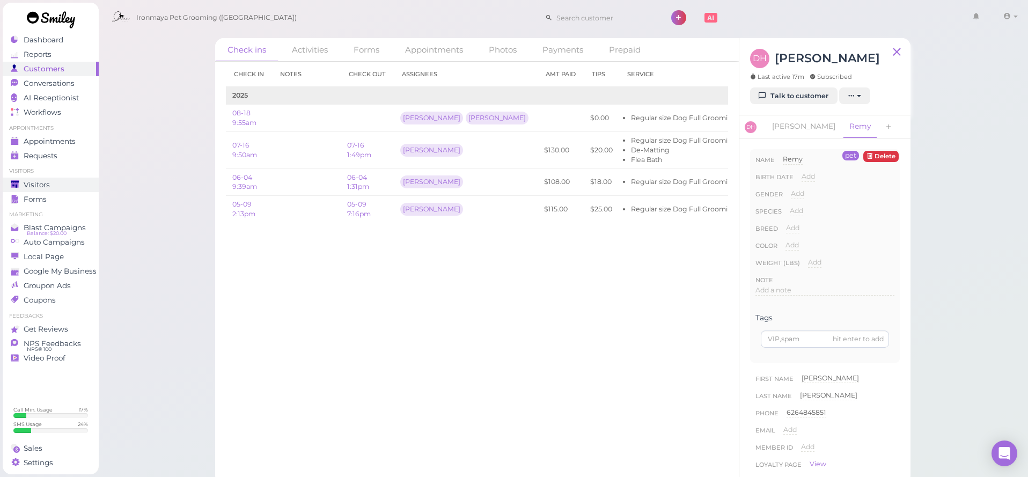
click at [53, 180] on div "Visitors" at bounding box center [49, 184] width 77 height 9
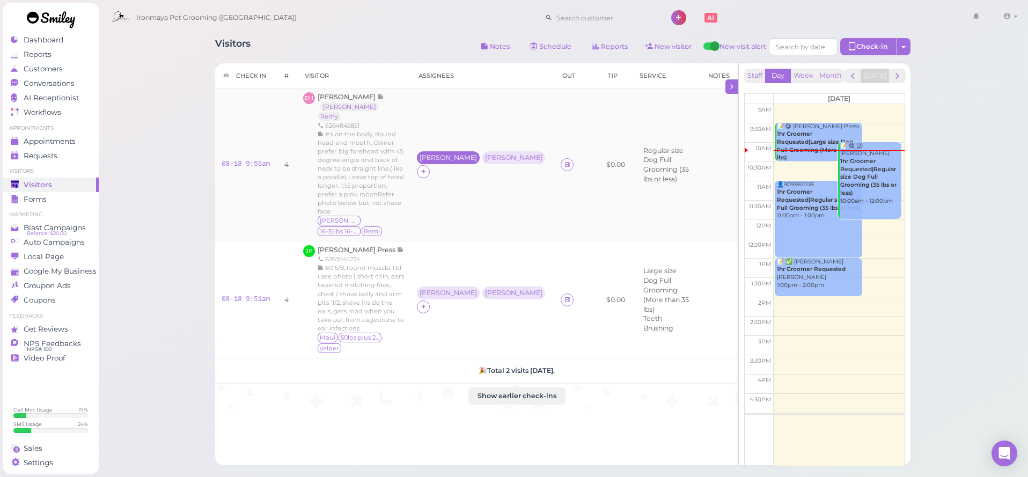
click at [420, 161] on div "[PERSON_NAME]" at bounding box center [448, 158] width 57 height 8
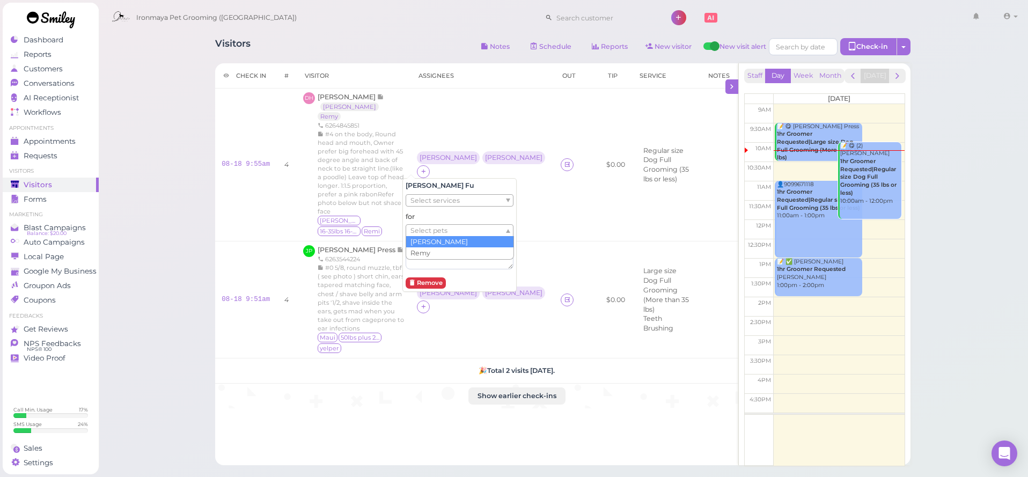
click at [447, 225] on span "Select pets" at bounding box center [428, 231] width 37 height 12
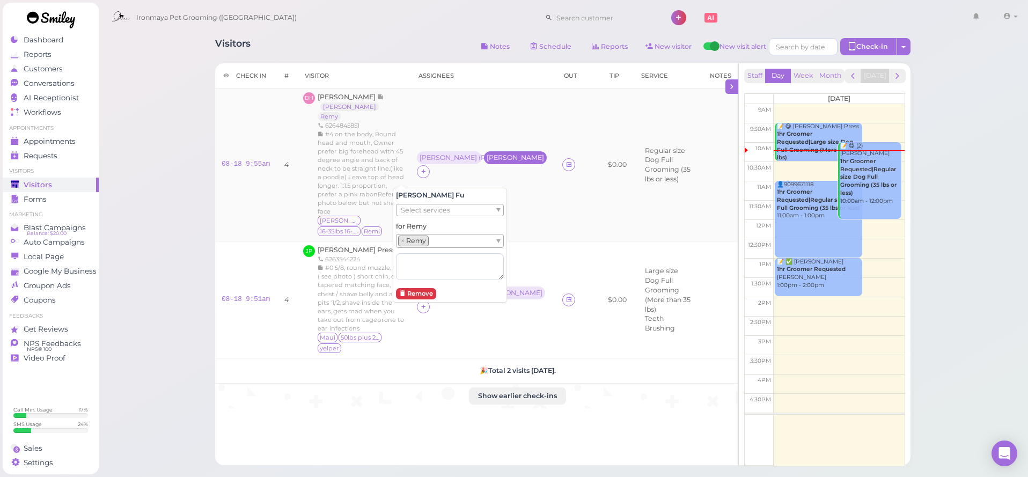
click at [487, 161] on div "[PERSON_NAME]" at bounding box center [515, 158] width 57 height 8
click at [440, 239] on ul "Select pets" at bounding box center [445, 240] width 98 height 12
click at [149, 238] on div "Visitors Notes Schedule Reports New visitor New visit alert Check-in Customer c…" at bounding box center [563, 297] width 930 height 594
